Goal: Task Accomplishment & Management: Complete application form

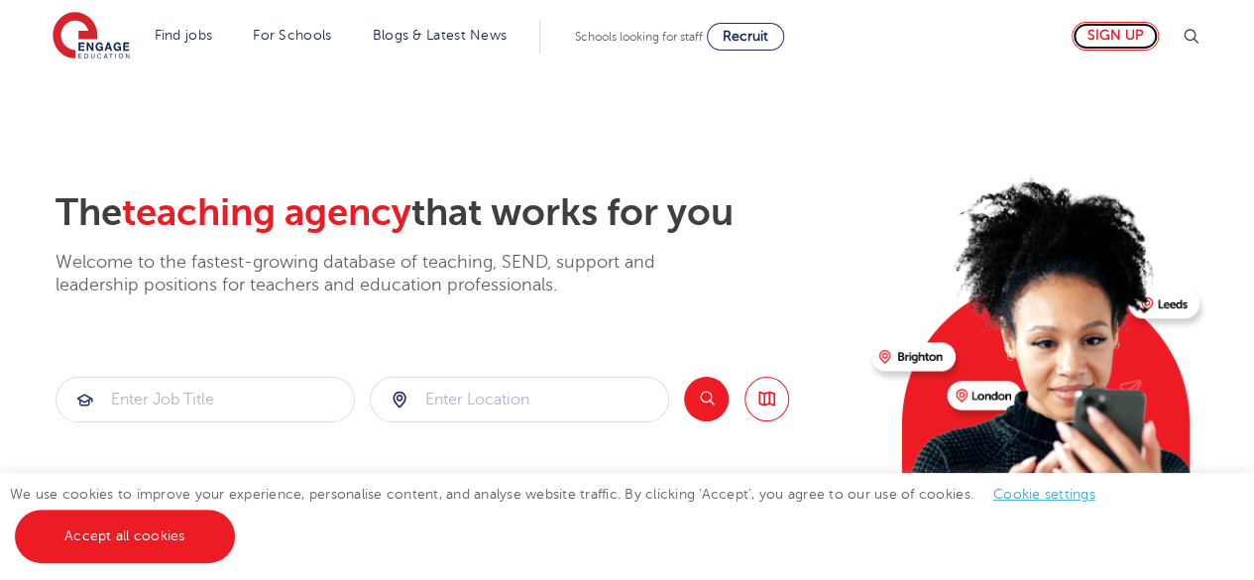
click at [1136, 36] on link "Sign up" at bounding box center [1115, 36] width 87 height 29
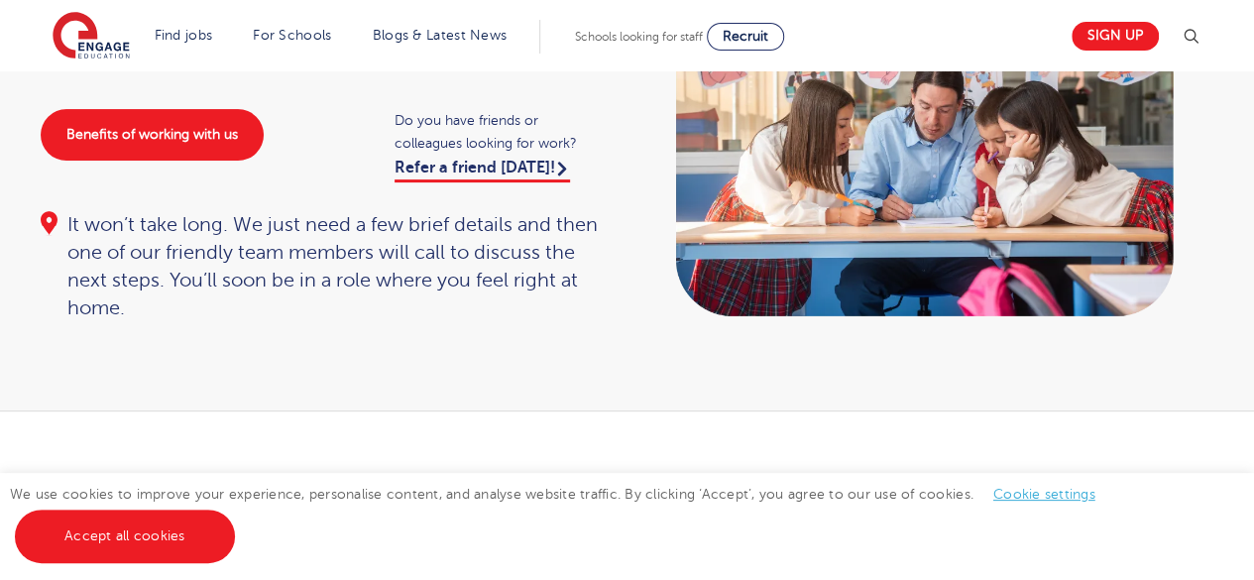
scroll to position [198, 0]
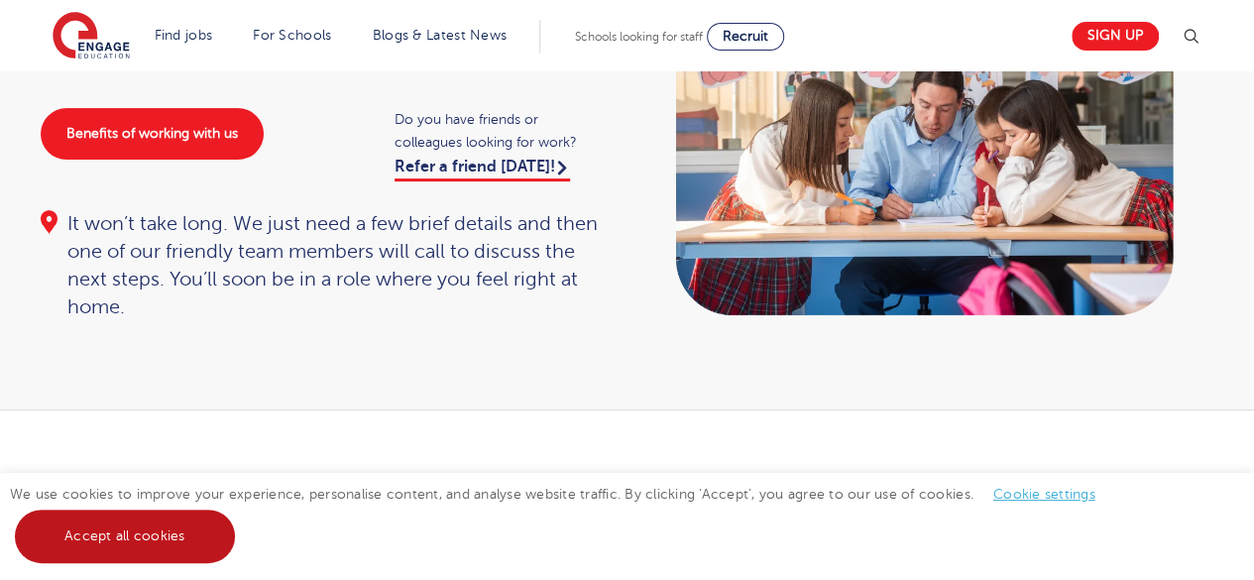
click at [86, 556] on link "Accept all cookies" at bounding box center [125, 536] width 220 height 54
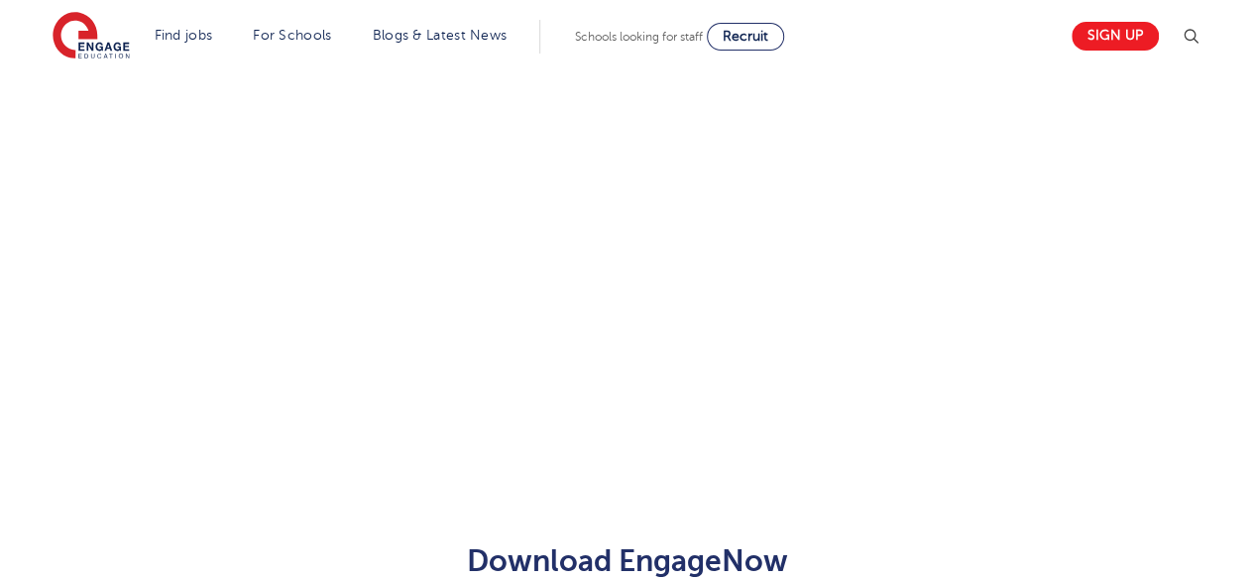
scroll to position [547, 0]
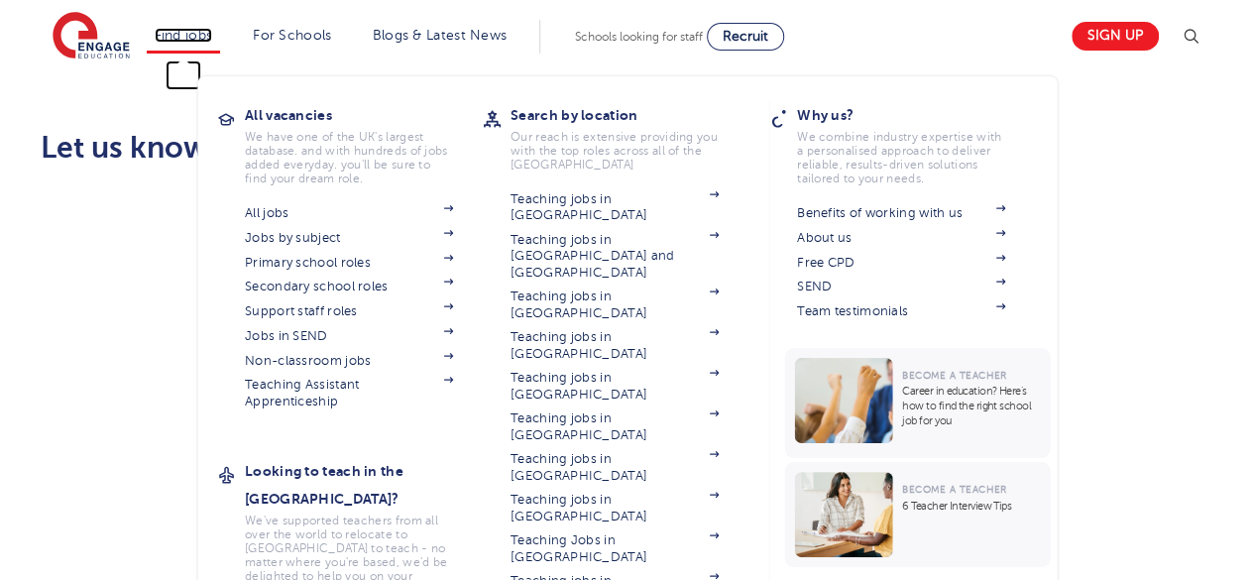
click at [201, 33] on link "Find jobs" at bounding box center [184, 35] width 58 height 15
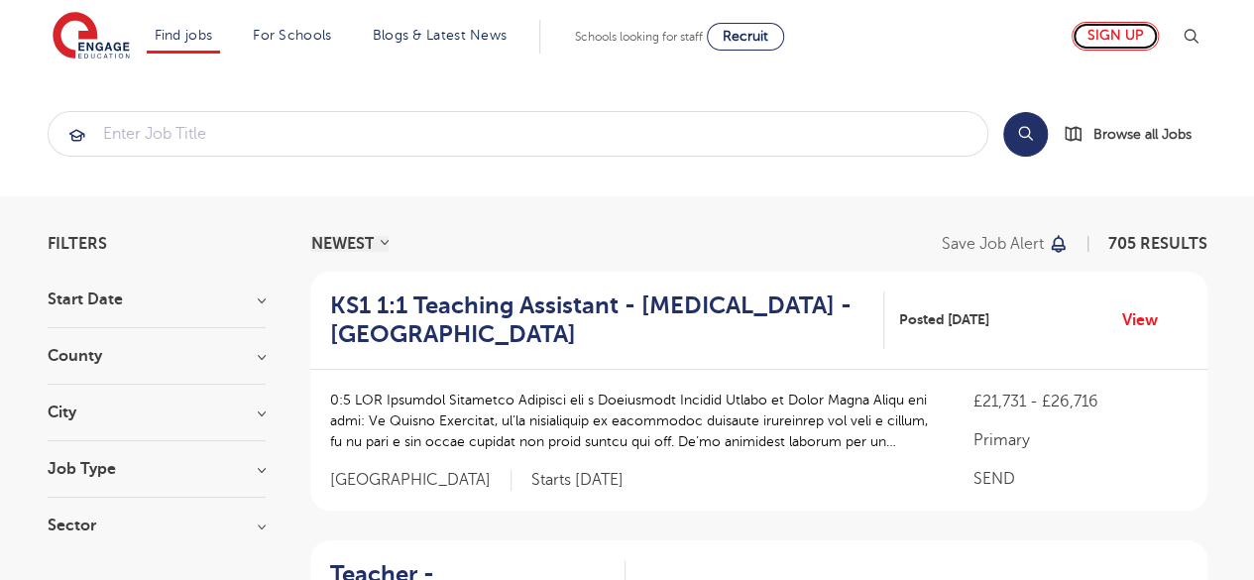
click at [1140, 35] on link "Sign up" at bounding box center [1115, 36] width 87 height 29
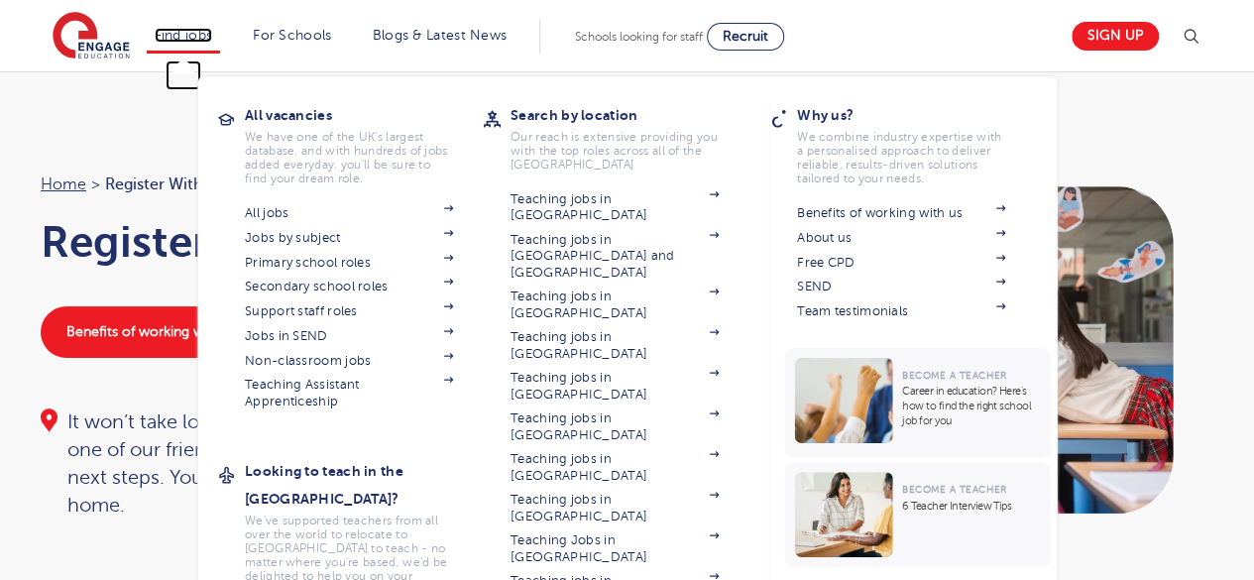
click at [176, 40] on link "Find jobs" at bounding box center [184, 35] width 58 height 15
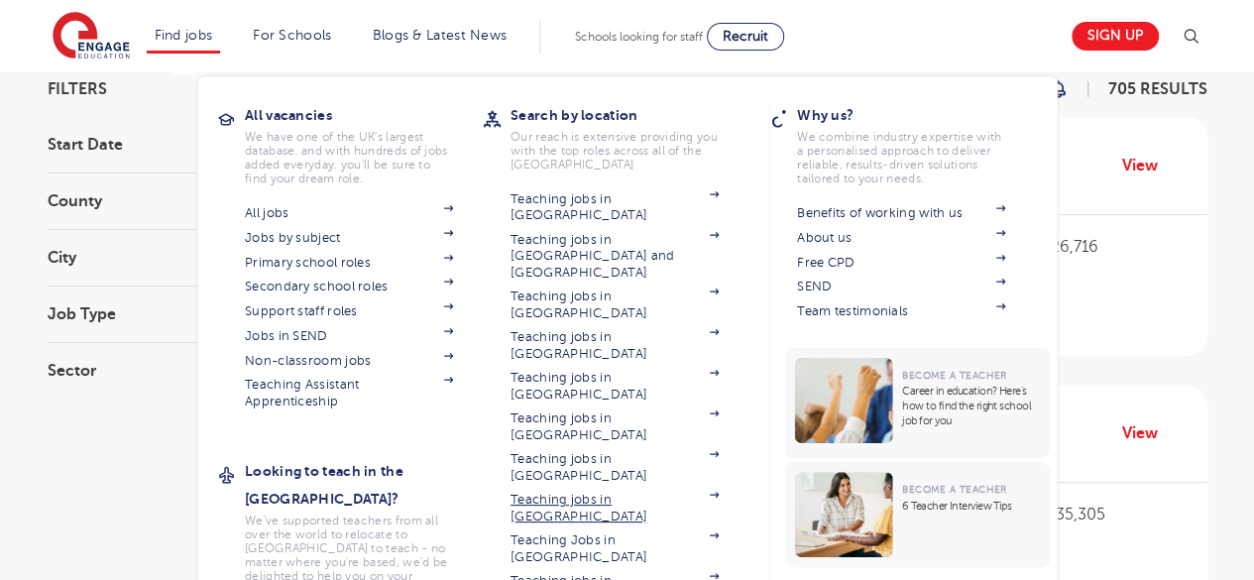
scroll to position [297, 0]
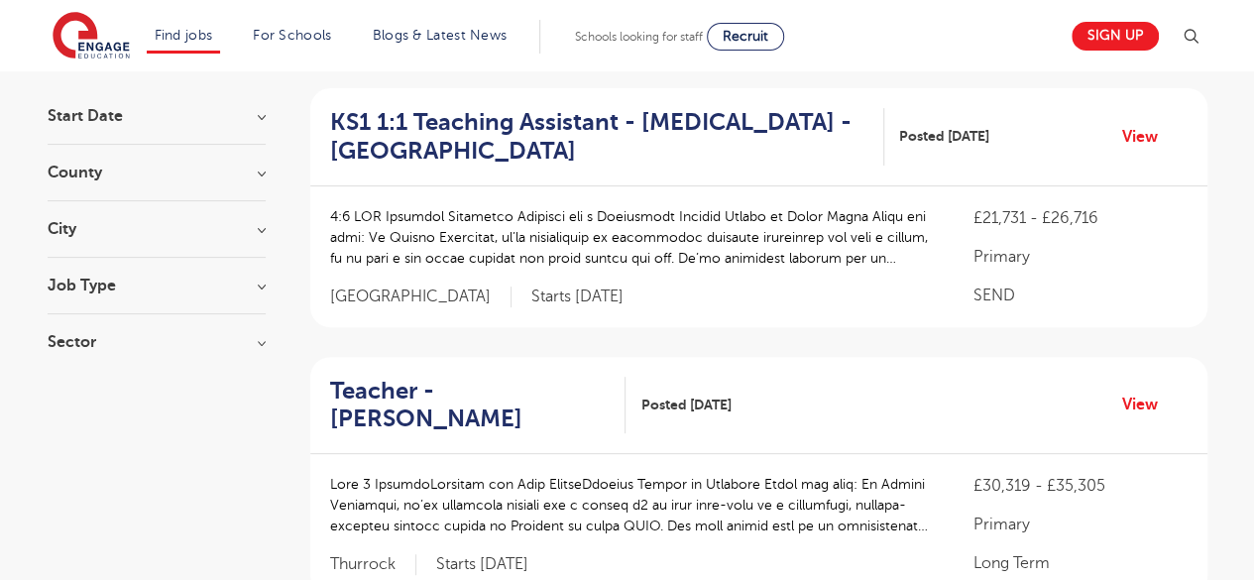
scroll to position [0, 0]
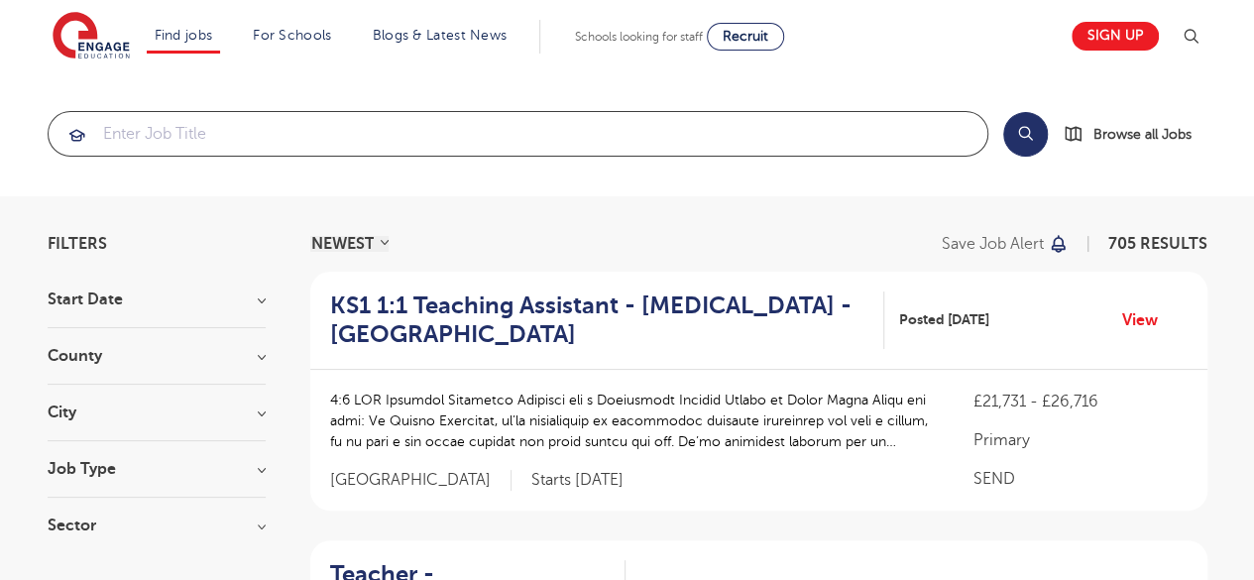
click at [278, 142] on input "search" at bounding box center [518, 134] width 939 height 44
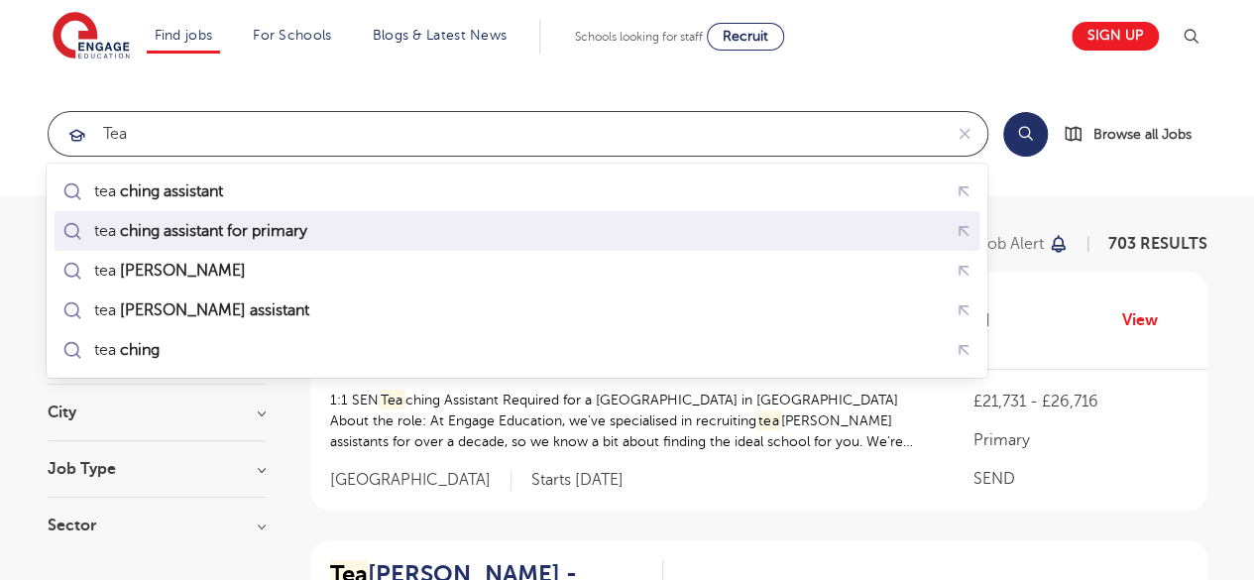
click at [236, 231] on mark "ching assistant for primary" at bounding box center [212, 231] width 193 height 24
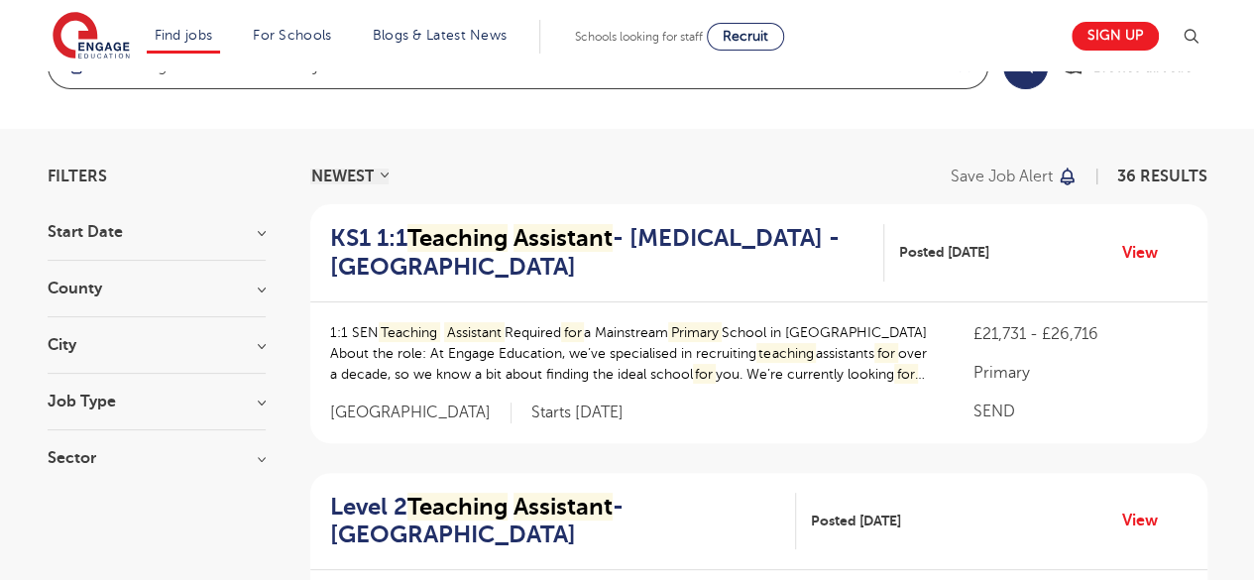
scroll to position [99, 0]
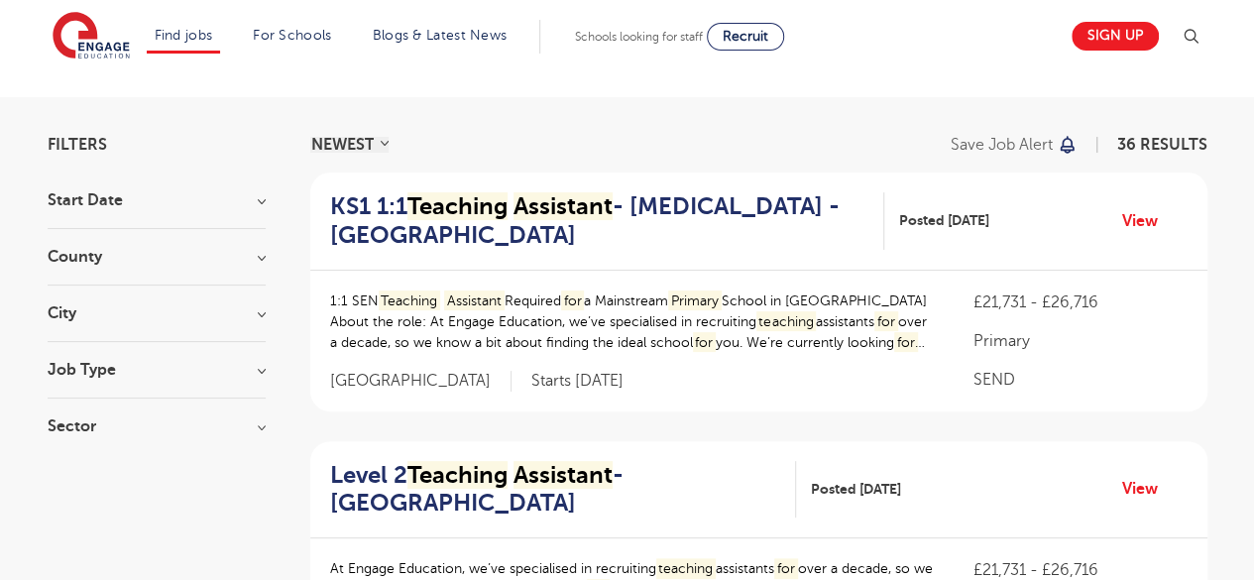
type input "teaching assistant for primary"
click at [250, 310] on h3 "City" at bounding box center [157, 313] width 218 height 16
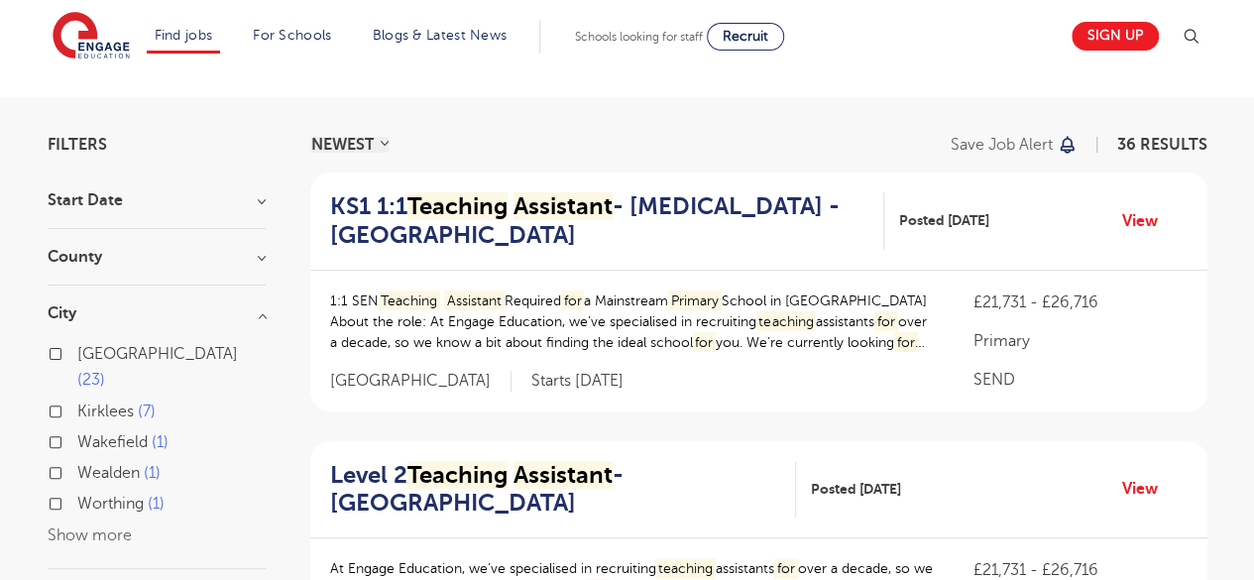
click at [239, 263] on h3 "County" at bounding box center [157, 257] width 218 height 16
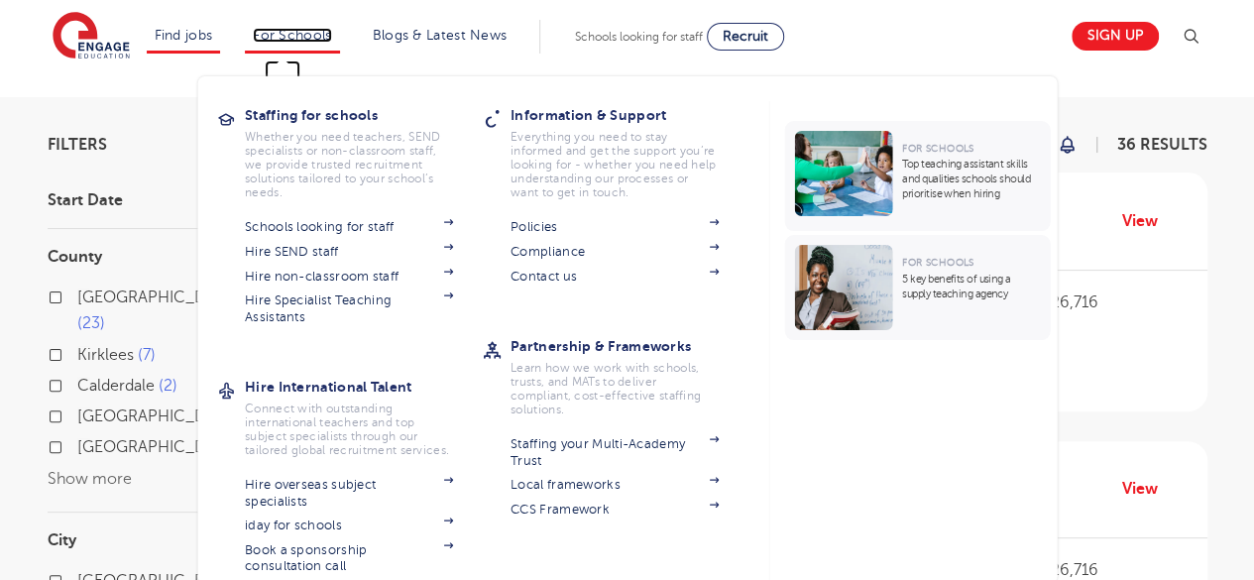
click at [312, 38] on link "For Schools" at bounding box center [292, 35] width 78 height 15
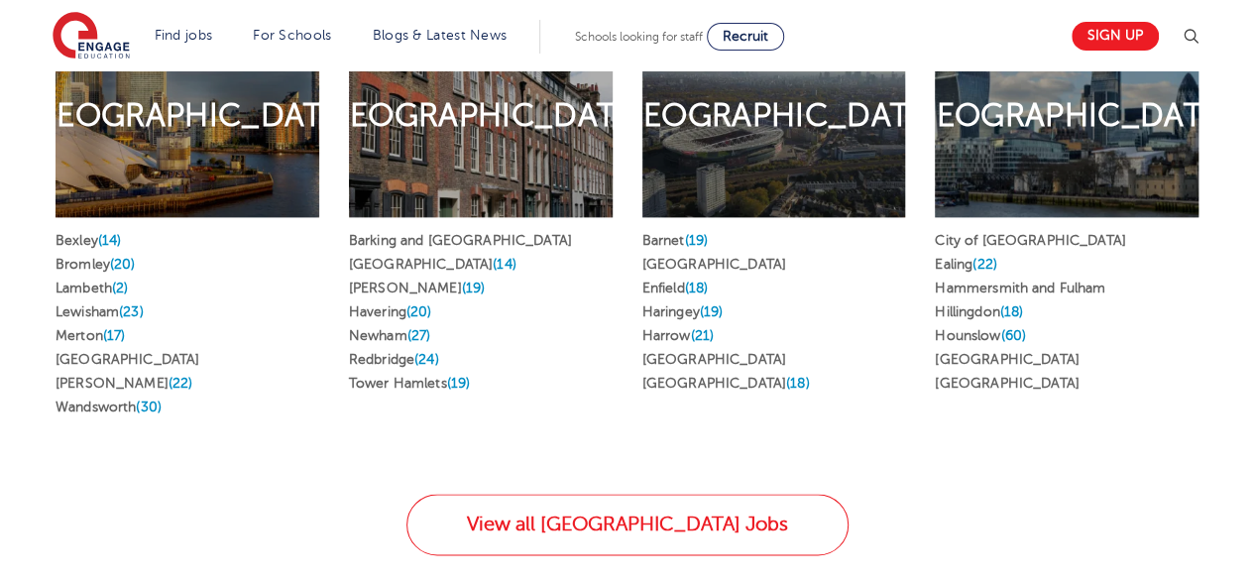
scroll to position [1090, 0]
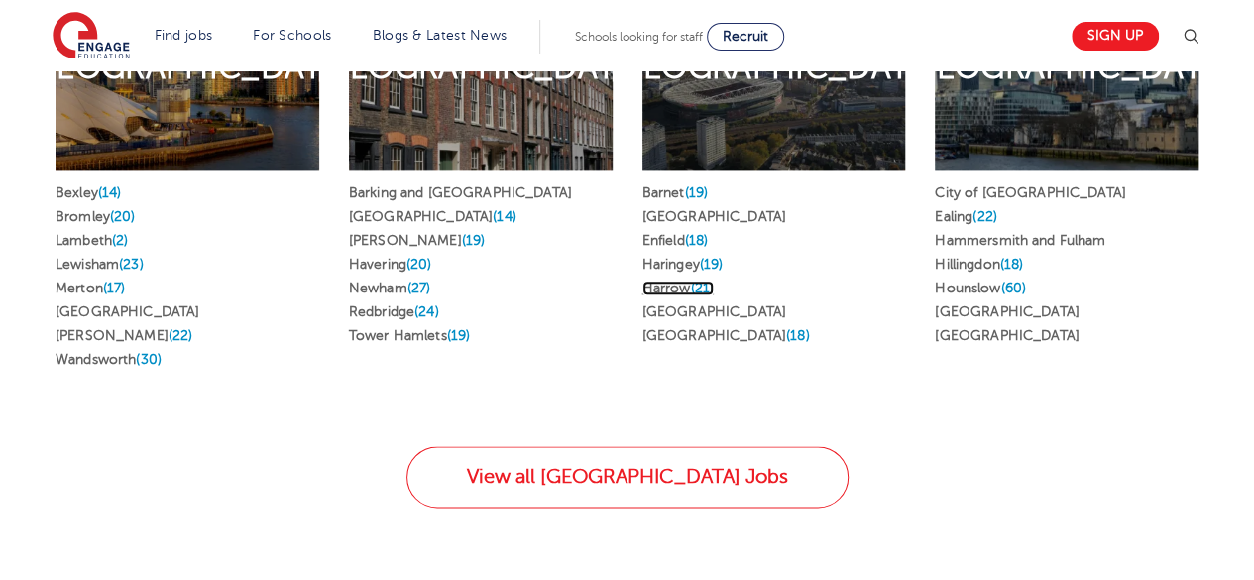
click at [676, 281] on link "Harrow (21)" at bounding box center [677, 288] width 71 height 15
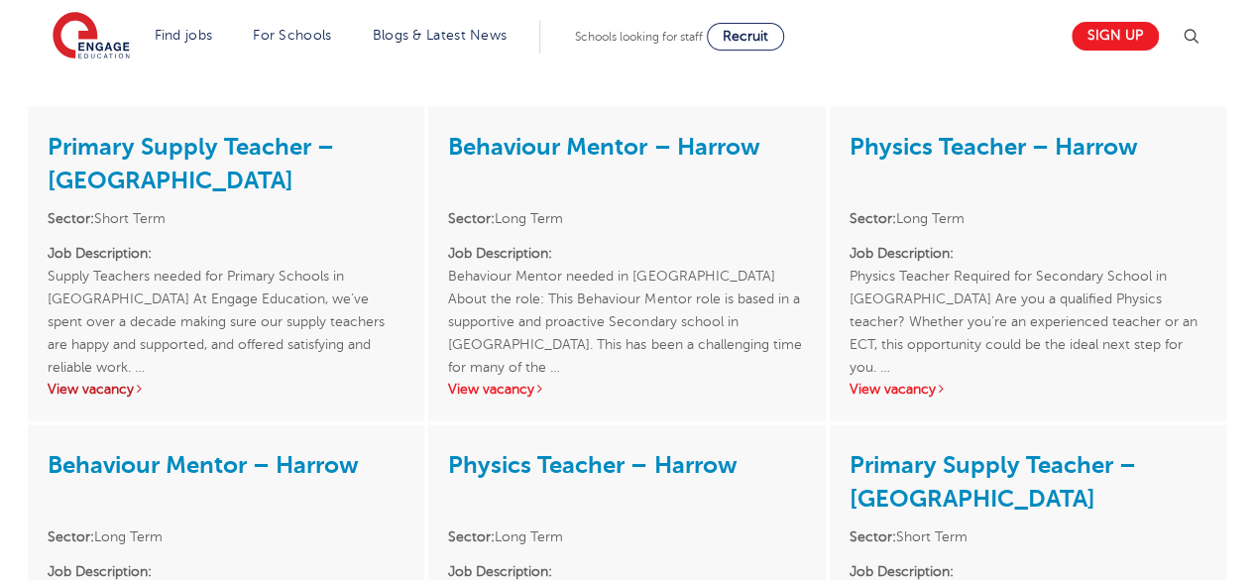
scroll to position [1982, 0]
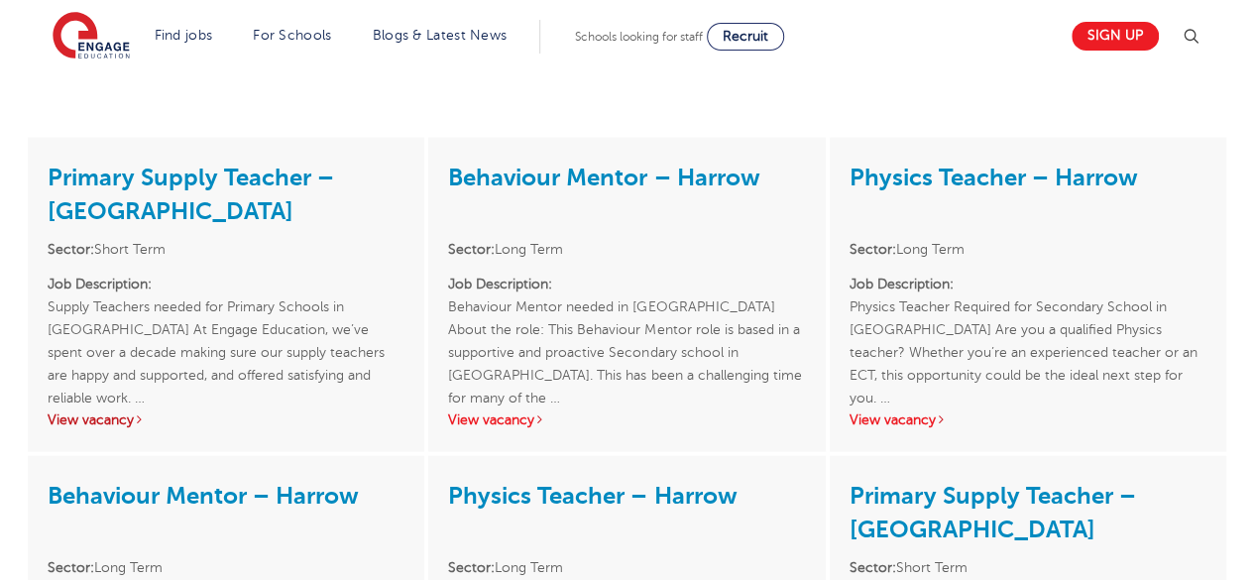
click at [87, 412] on link "View vacancy" at bounding box center [96, 419] width 97 height 15
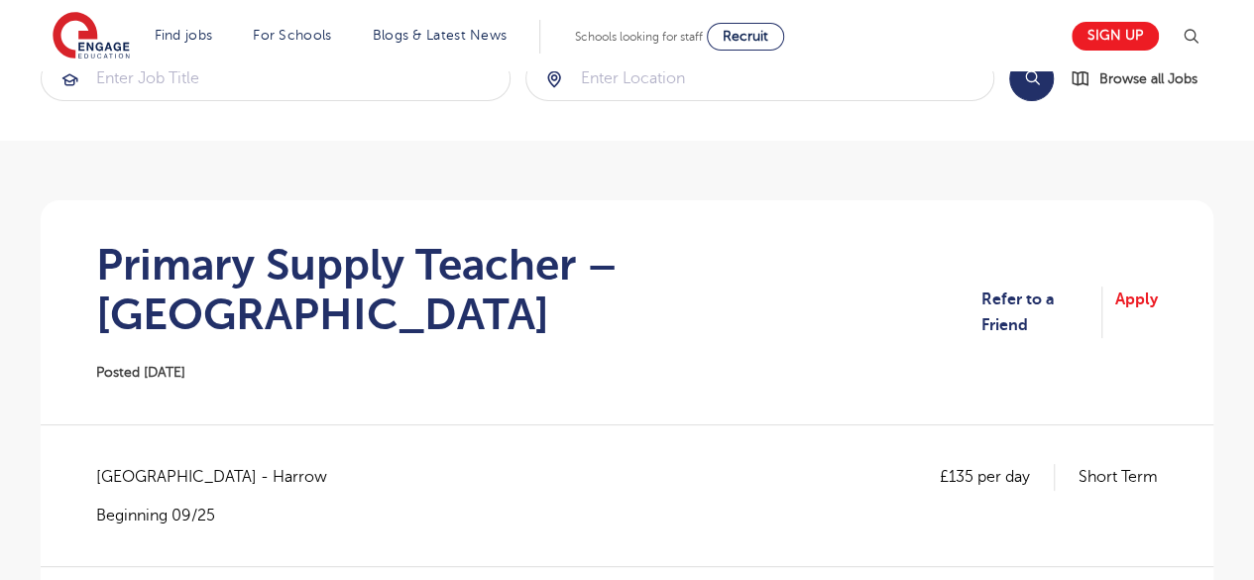
scroll to position [99, 0]
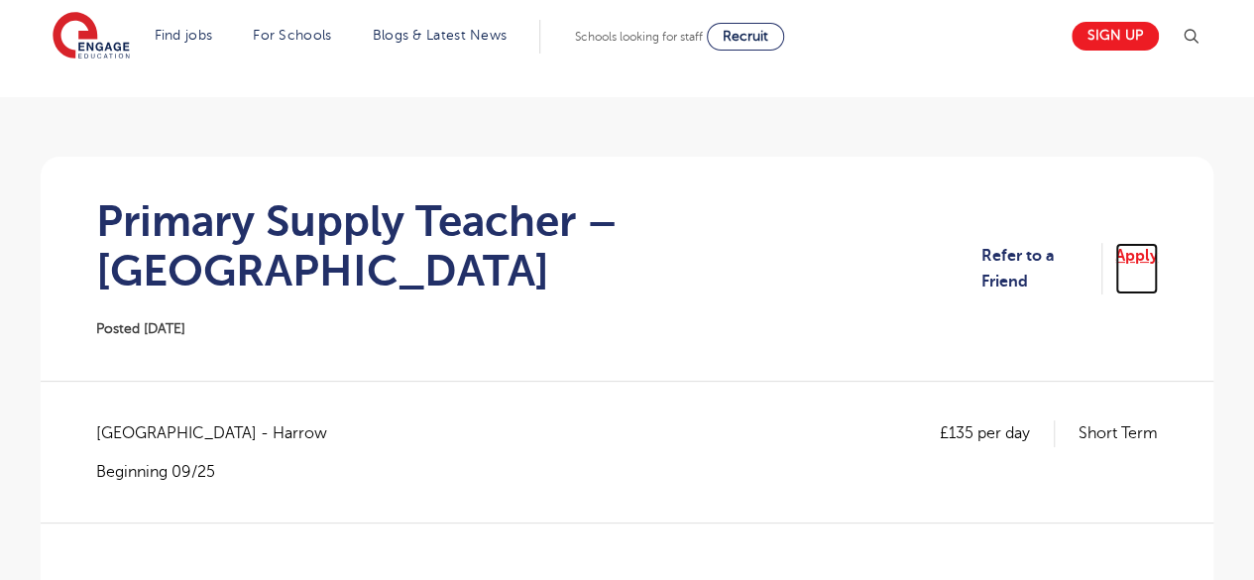
click at [1149, 244] on link "Apply" at bounding box center [1136, 269] width 43 height 53
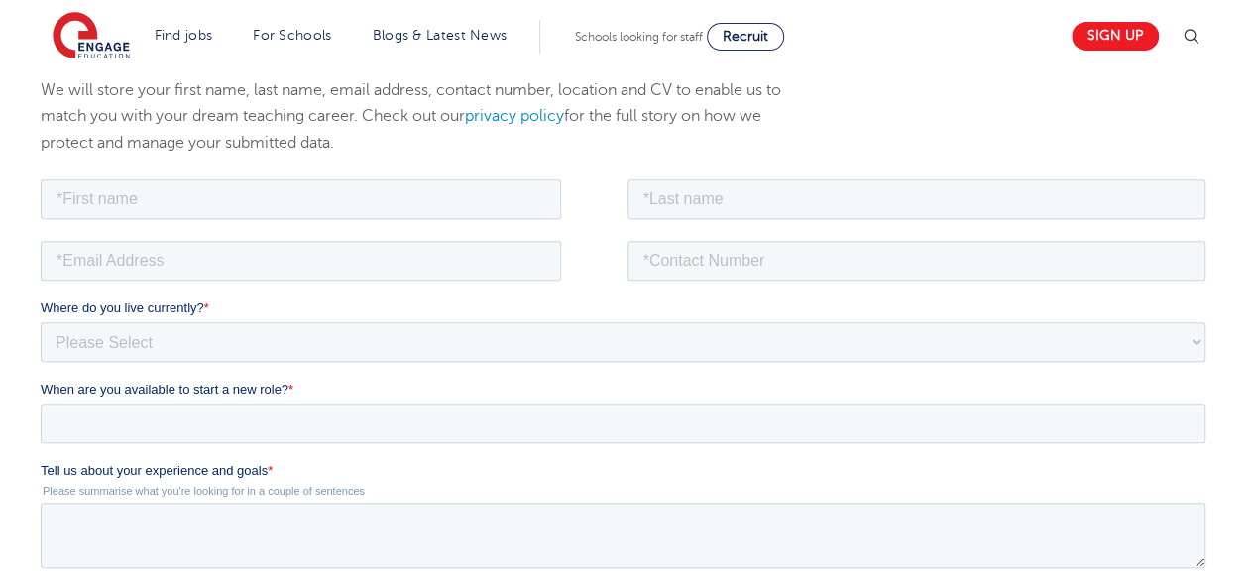
scroll to position [99, 0]
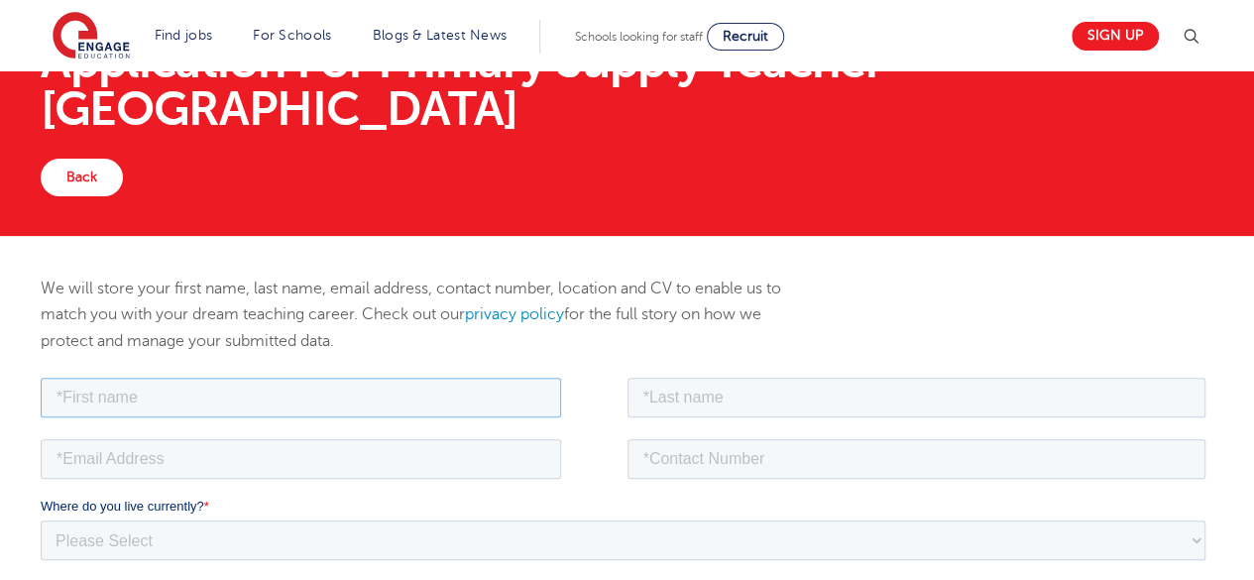
click at [272, 400] on input "text" at bounding box center [301, 397] width 520 height 40
type input "Divya"
click at [652, 392] on input "text" at bounding box center [916, 397] width 579 height 40
type input "Mishra"
click at [289, 464] on input "email" at bounding box center [301, 458] width 520 height 40
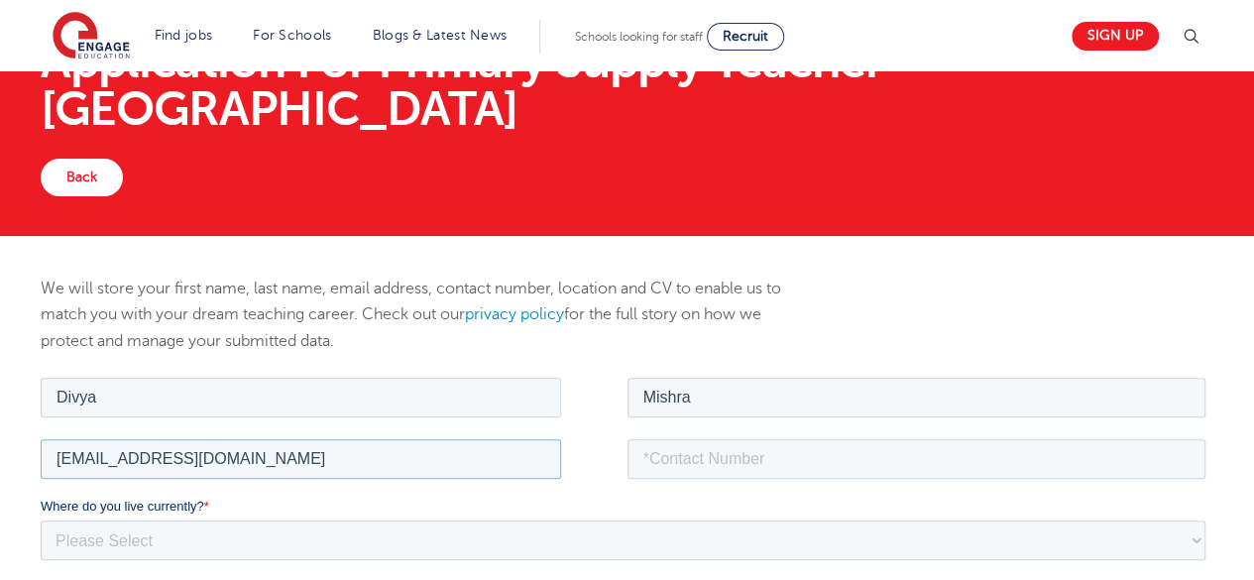
type input "divyabgp@gmail.com"
click at [677, 457] on input "tel" at bounding box center [916, 458] width 579 height 40
type input "07398554352"
click at [268, 527] on select "Please Select UK Canada Ireland Australia New Zealand Europe USA South Africa J…" at bounding box center [623, 539] width 1165 height 40
select select "UK"
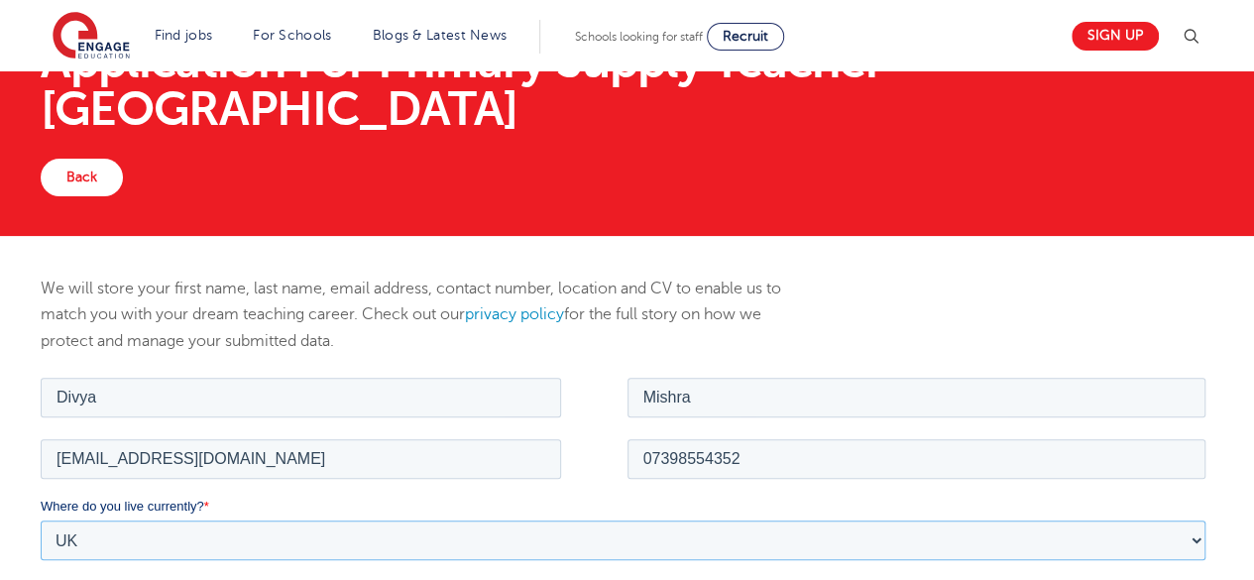
click at [41, 519] on select "Please Select UK Canada Ireland Australia New Zealand Europe USA South Africa J…" at bounding box center [623, 539] width 1165 height 40
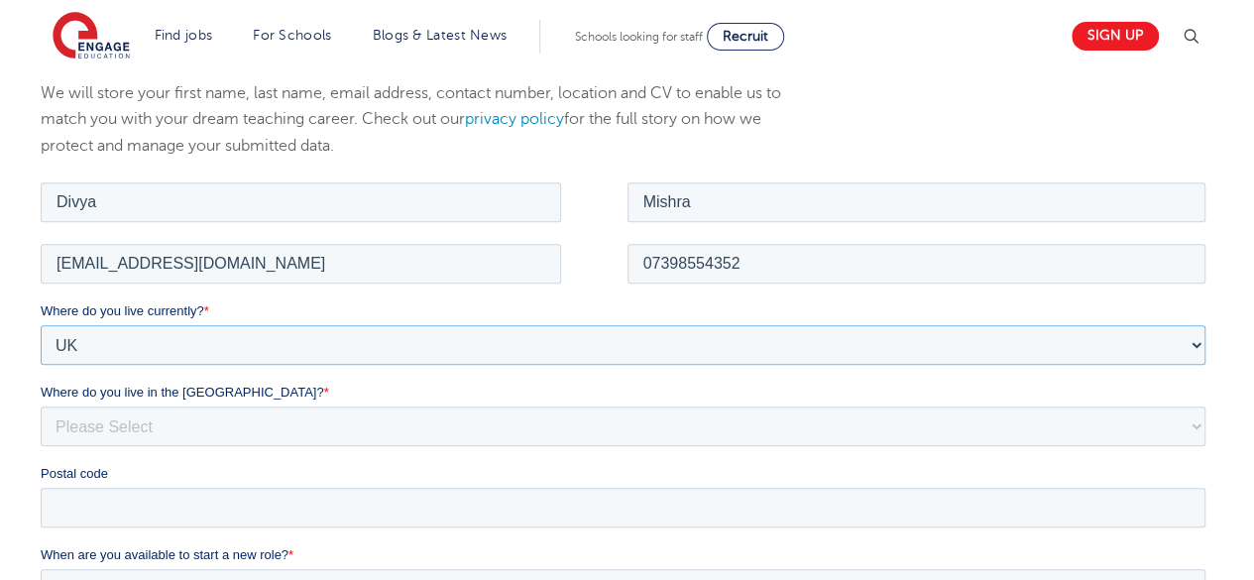
scroll to position [297, 0]
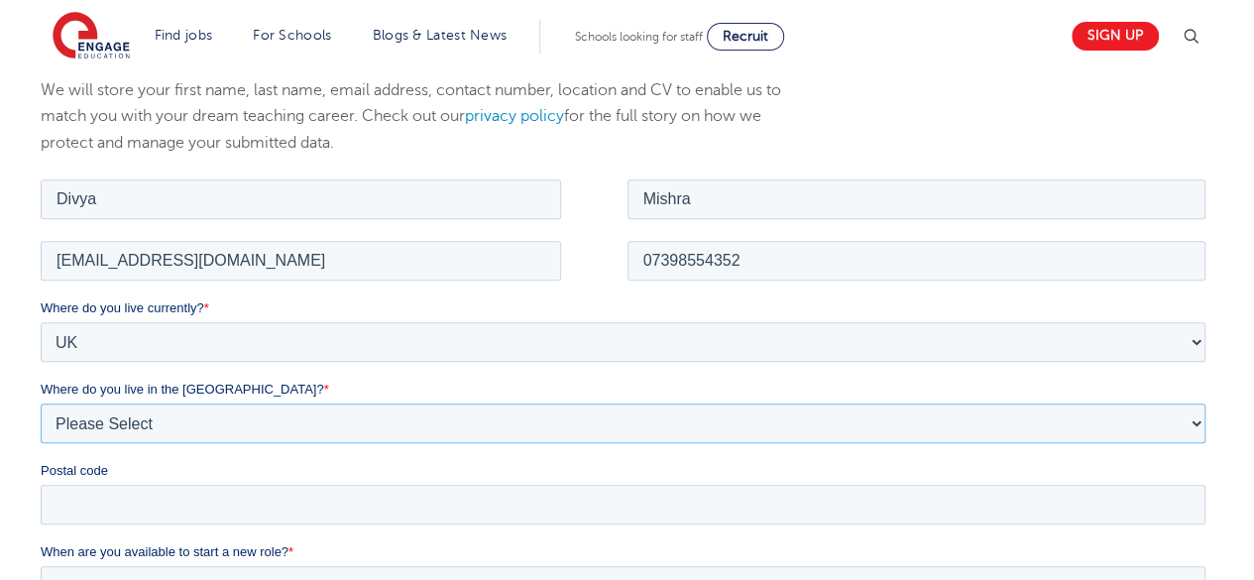
click at [283, 425] on select "Please Select Overseas Barnsley Bedfordshire Berkshire Bournemouth Bracknell Fo…" at bounding box center [623, 422] width 1165 height 40
select select "City of London"
click at [41, 402] on select "Please Select Overseas Barnsley Bedfordshire Berkshire Bournemouth Bracknell Fo…" at bounding box center [623, 422] width 1165 height 40
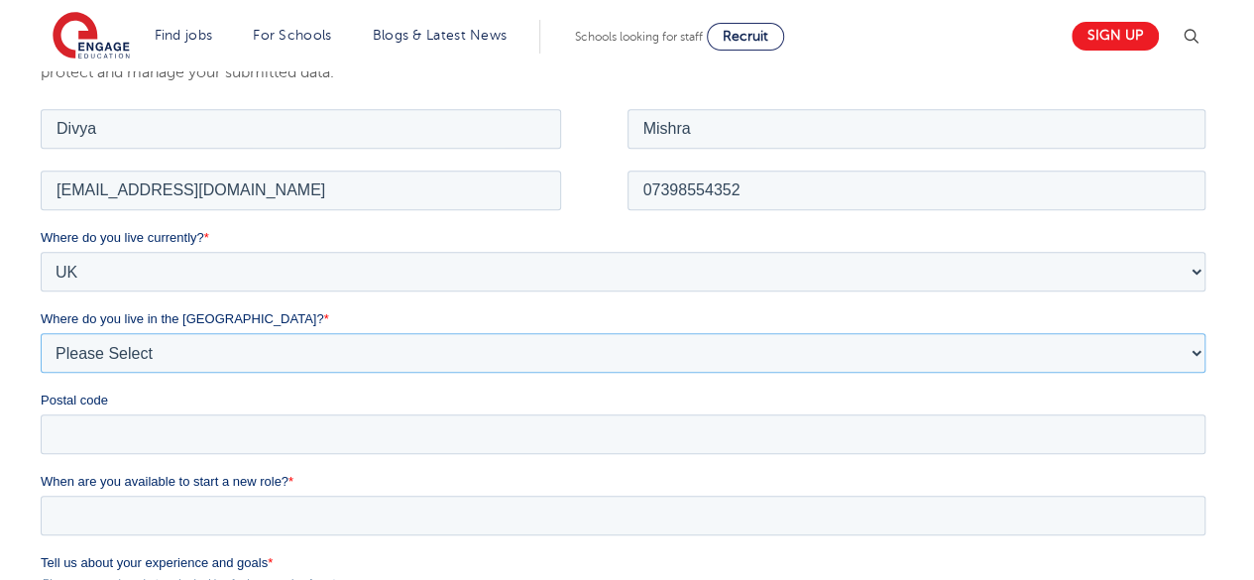
scroll to position [396, 0]
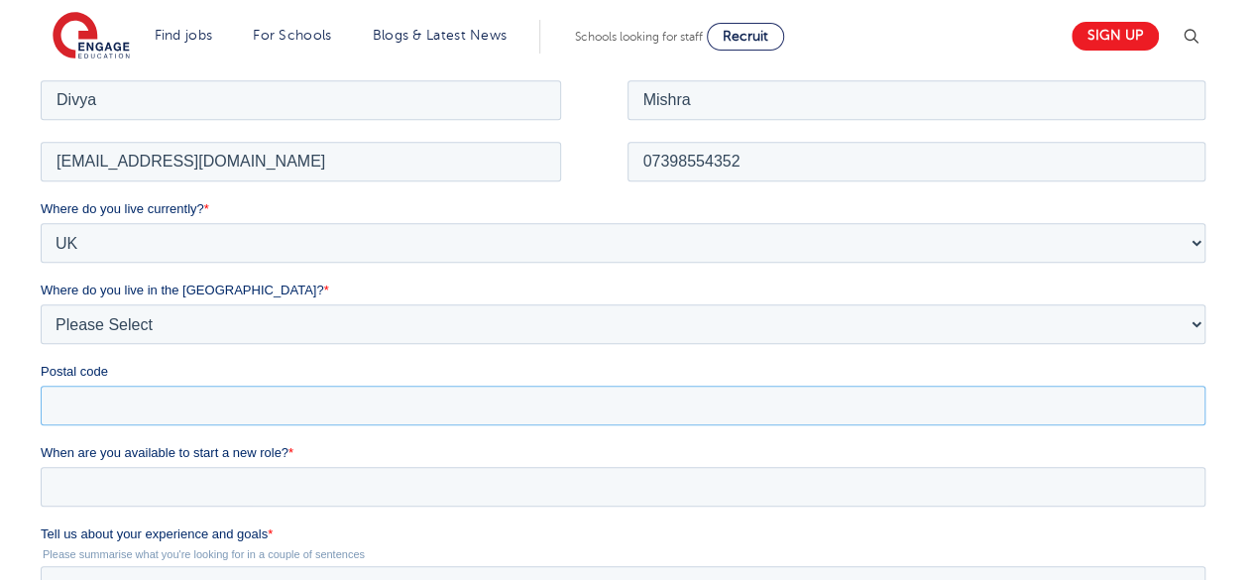
click at [262, 406] on input "Postal code" at bounding box center [623, 405] width 1165 height 40
type input "HA98LJ"
click at [268, 488] on input "When are you available to start a new role? *" at bounding box center [623, 486] width 1165 height 40
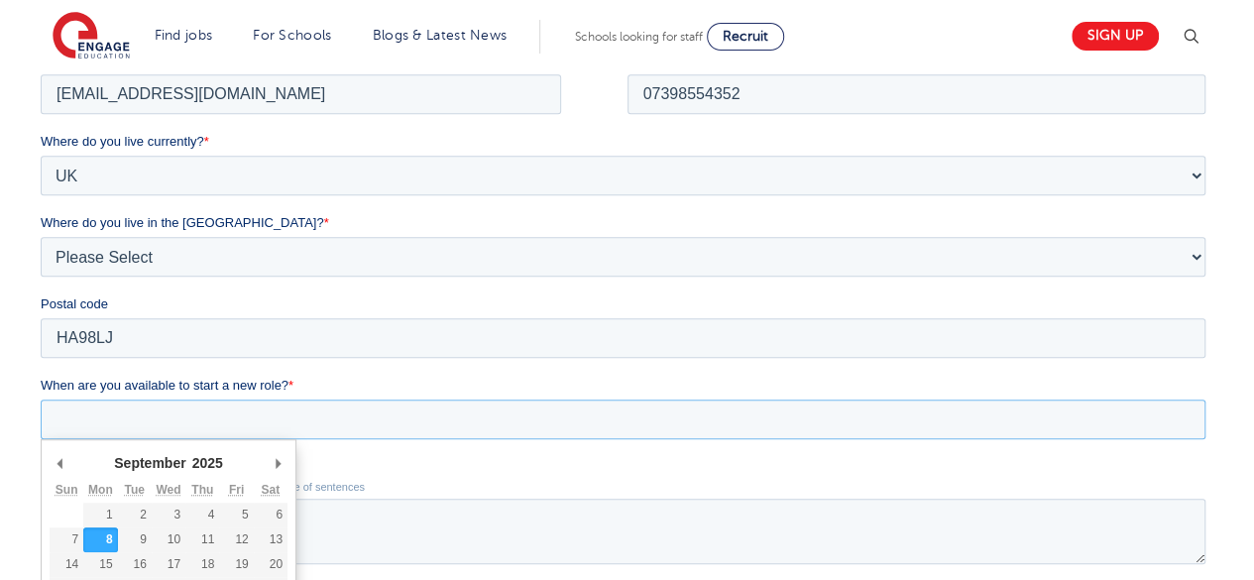
scroll to position [496, 0]
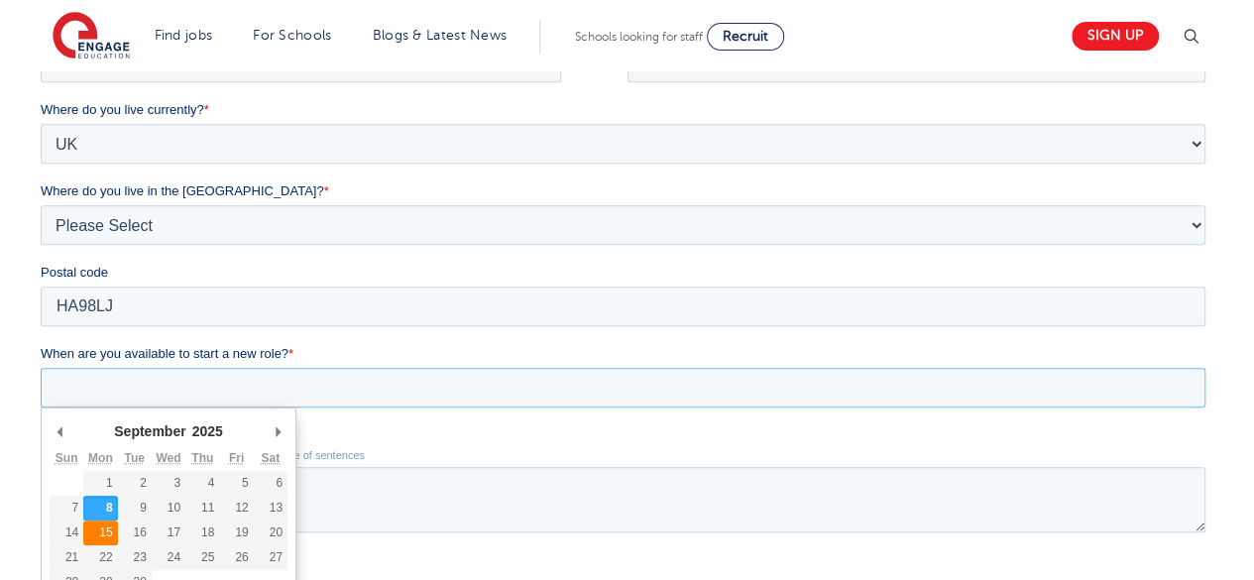
type div "2025-09-15"
type input "2025/09/15"
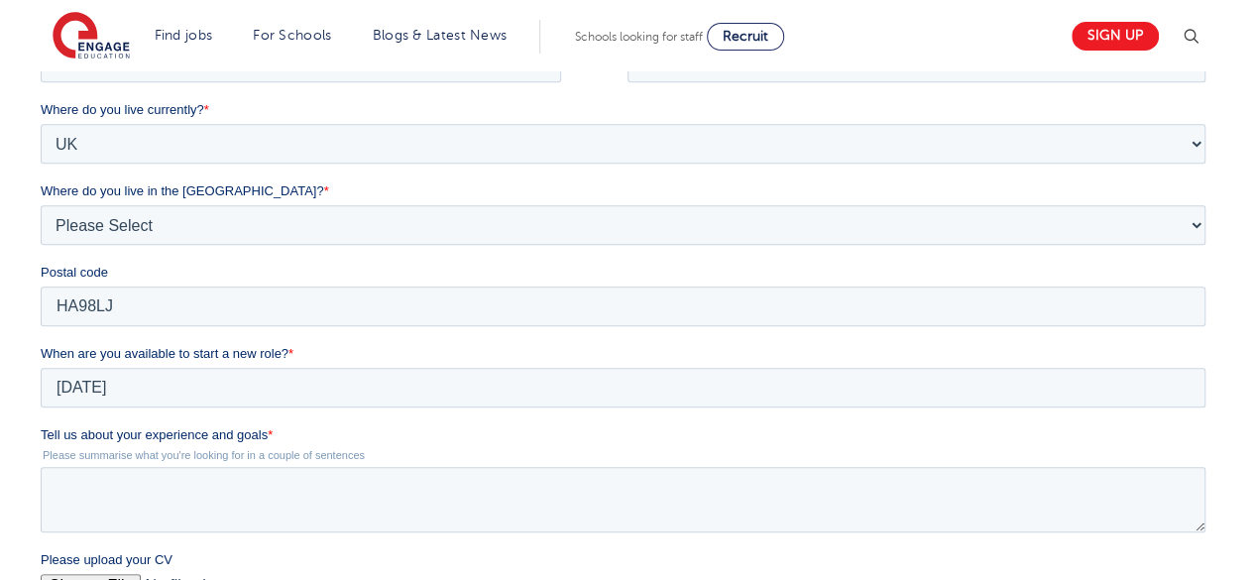
scroll to position [595, 0]
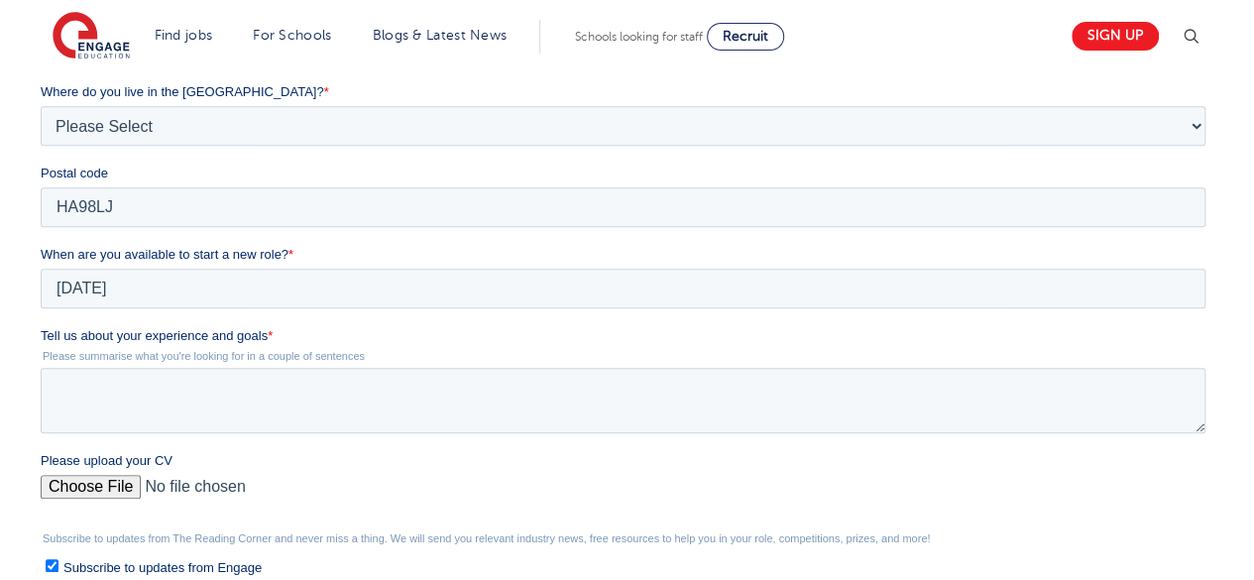
click at [106, 492] on input "Please upload your CV" at bounding box center [623, 495] width 1165 height 40
type input "C:\fakepath\Divya Mishra F.docx"
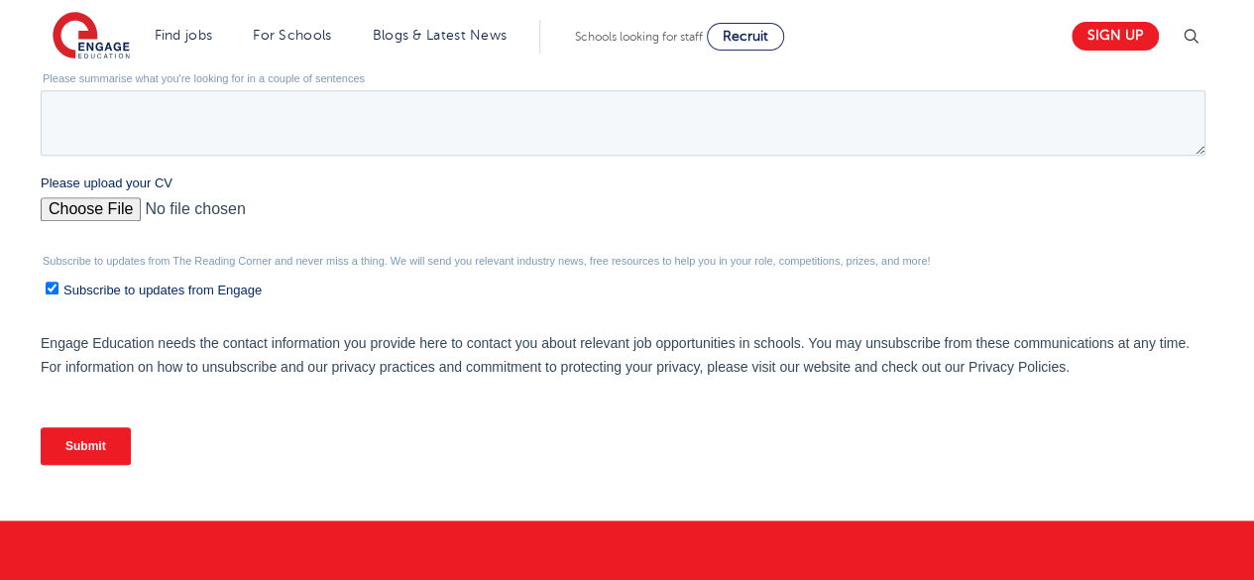
scroll to position [892, 0]
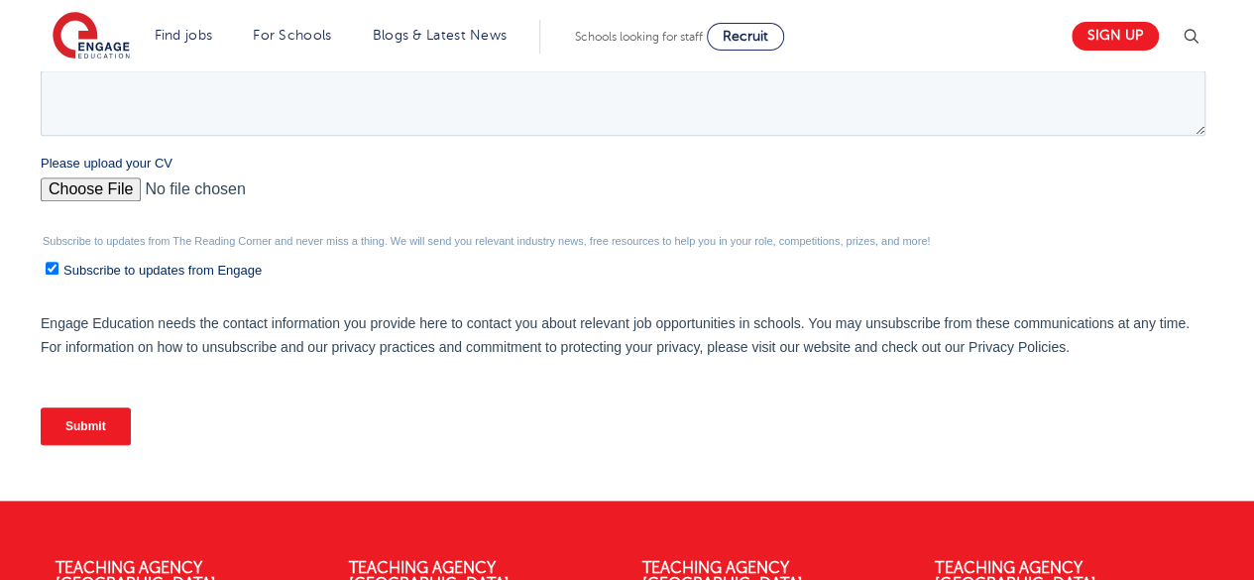
click at [92, 424] on input "Submit" at bounding box center [86, 426] width 90 height 38
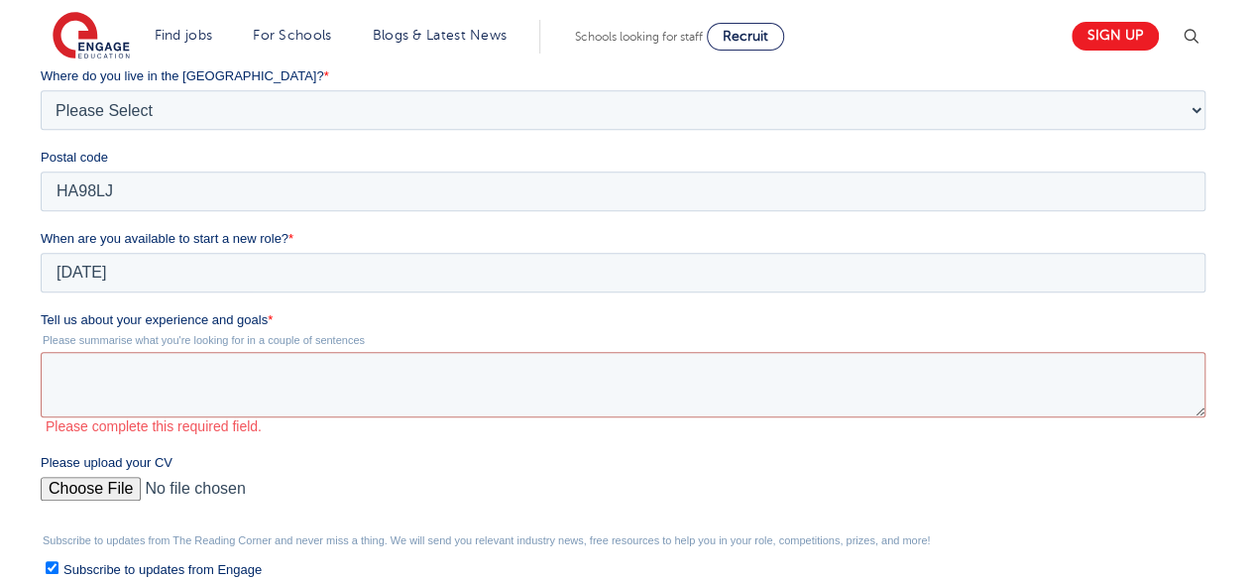
scroll to position [595, 0]
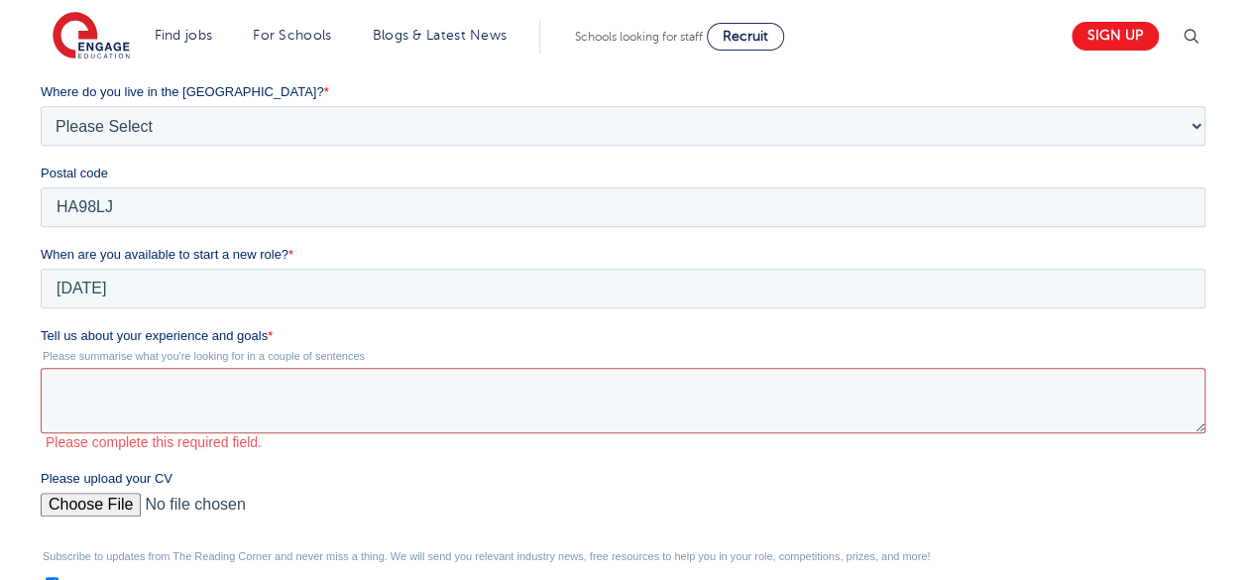
click at [127, 386] on textarea "Tell us about your experience and goals *" at bounding box center [623, 400] width 1165 height 65
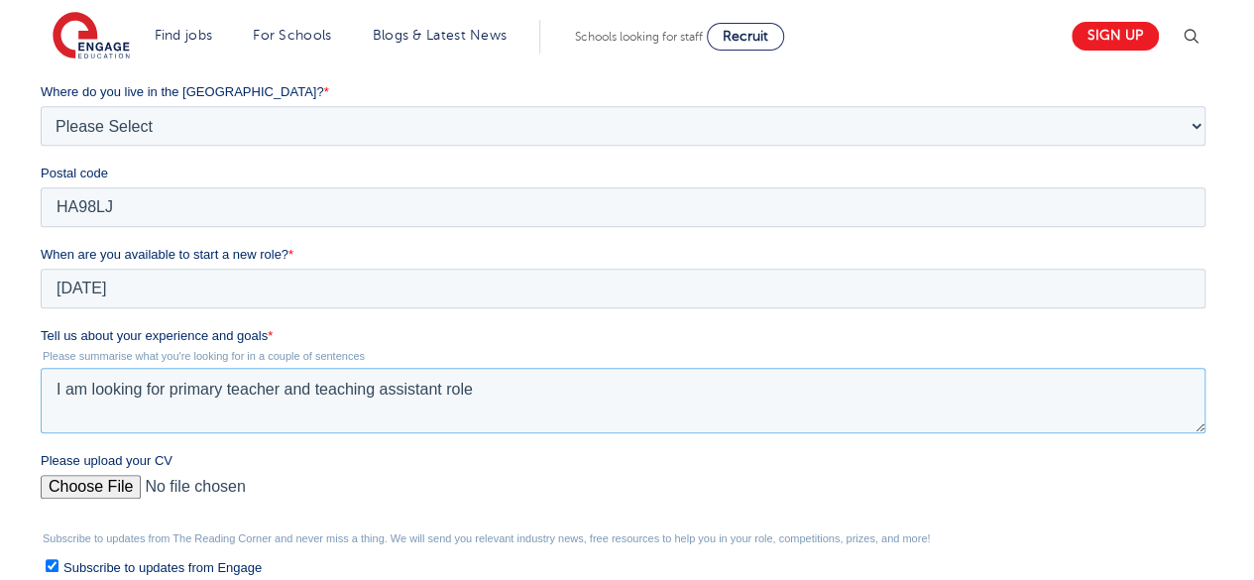
scroll to position [991, 0]
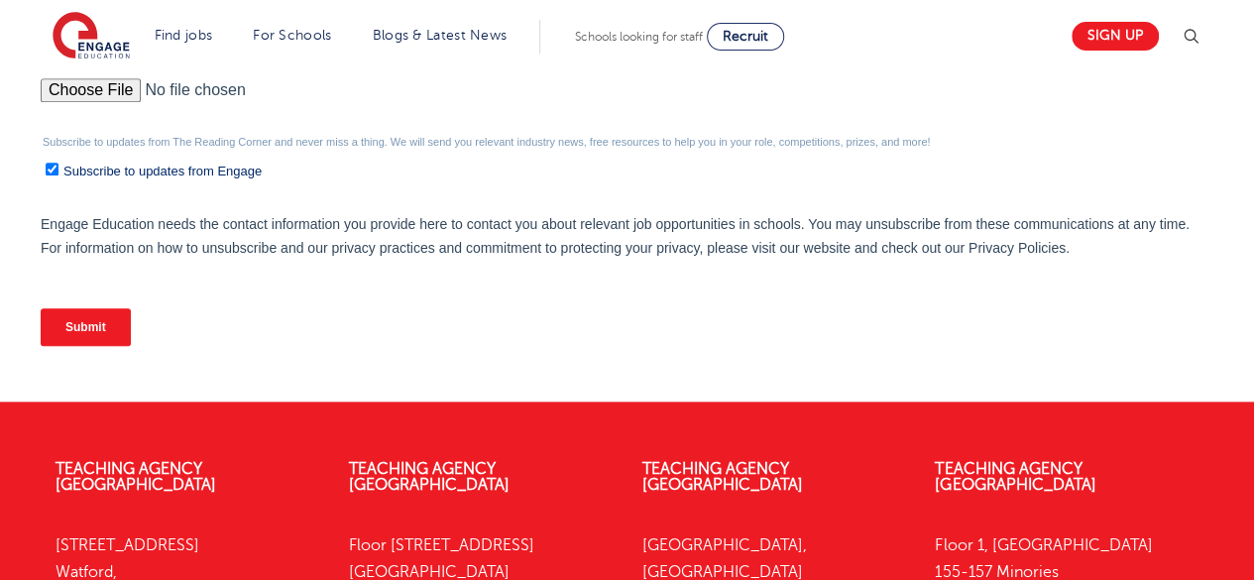
type textarea "I am looking for primary teacher and teaching assistant role"
click at [91, 326] on input "Submit" at bounding box center [86, 327] width 90 height 38
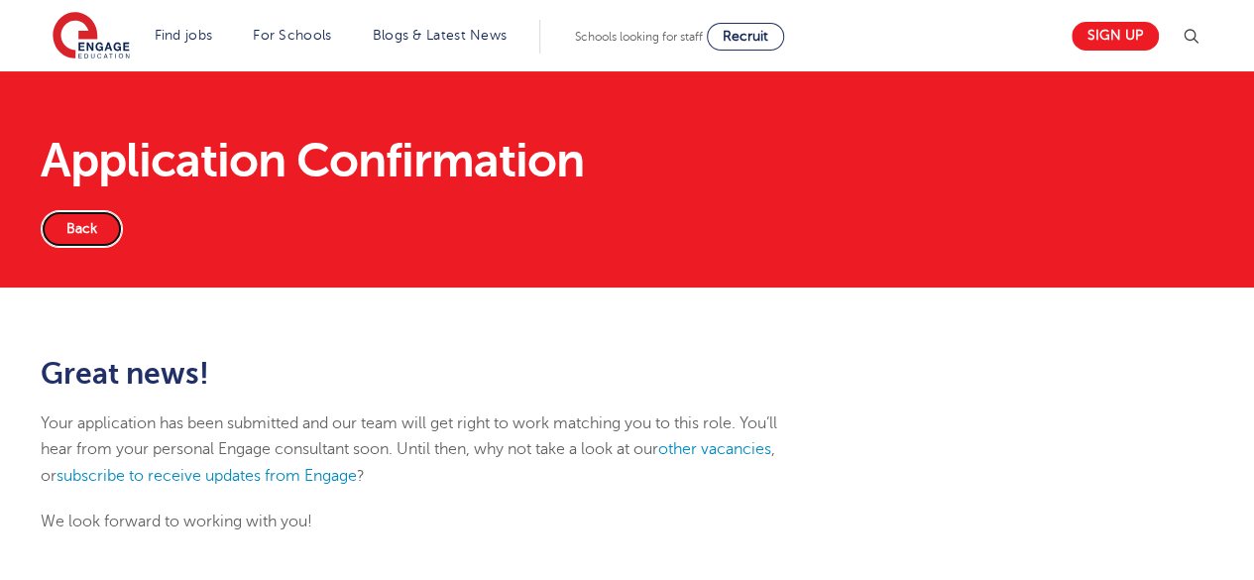
click at [96, 237] on link "Back" at bounding box center [82, 229] width 82 height 38
